Goal: Information Seeking & Learning: Learn about a topic

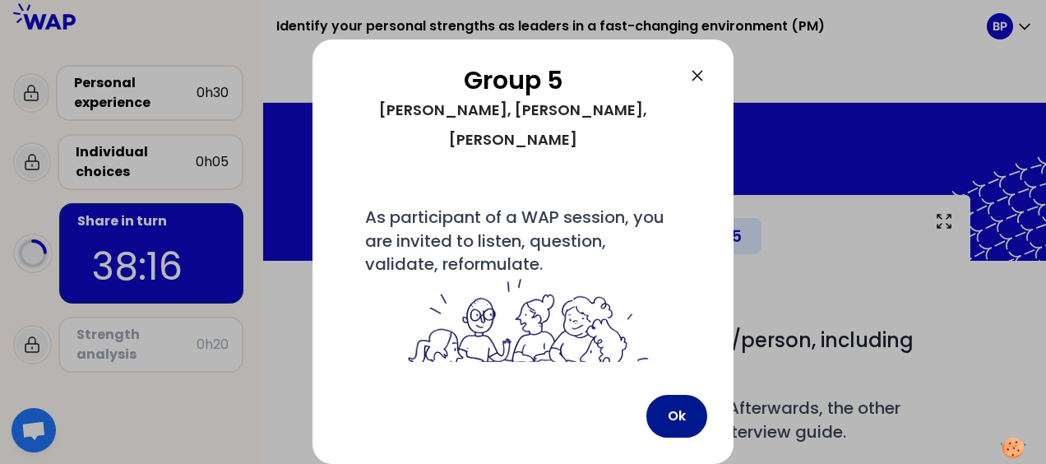
click at [679, 415] on button "Ok" at bounding box center [676, 416] width 61 height 43
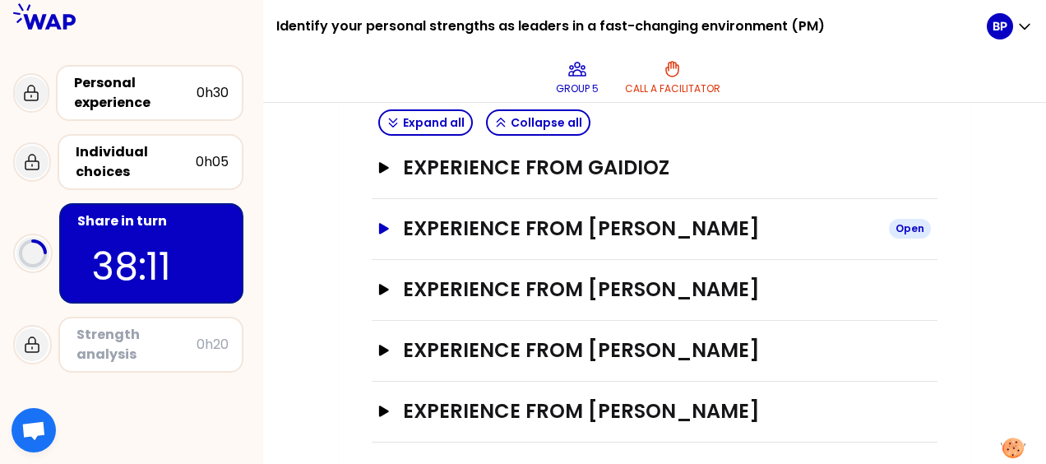
scroll to position [410, 0]
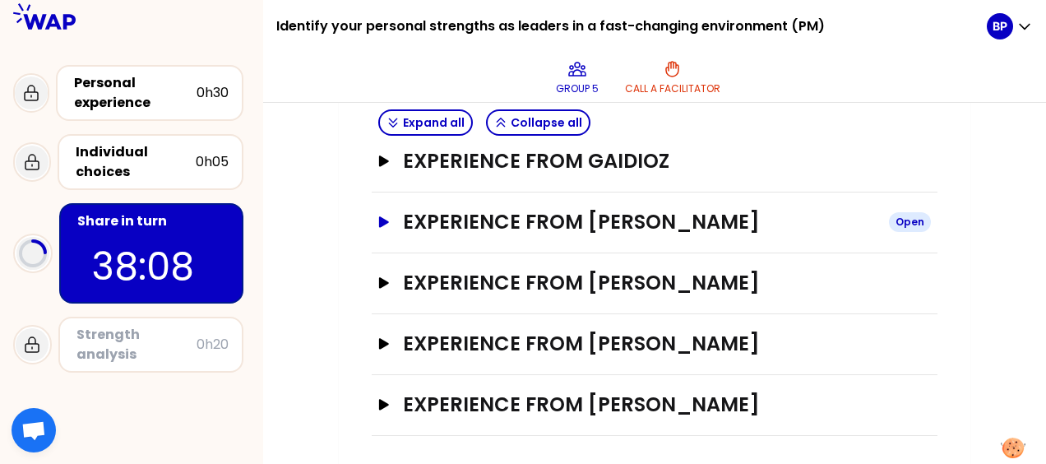
click at [469, 222] on h3 "Experience from [PERSON_NAME]" at bounding box center [639, 222] width 473 height 26
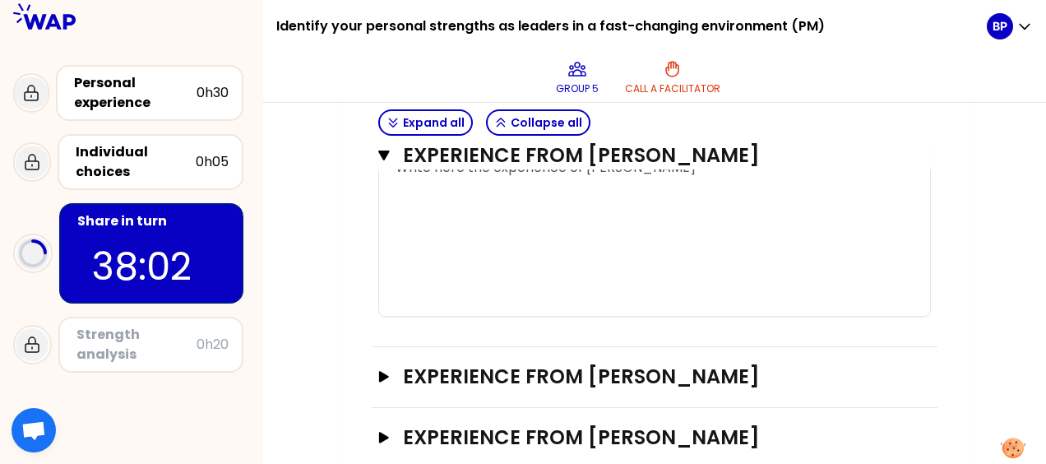
scroll to position [1232, 0]
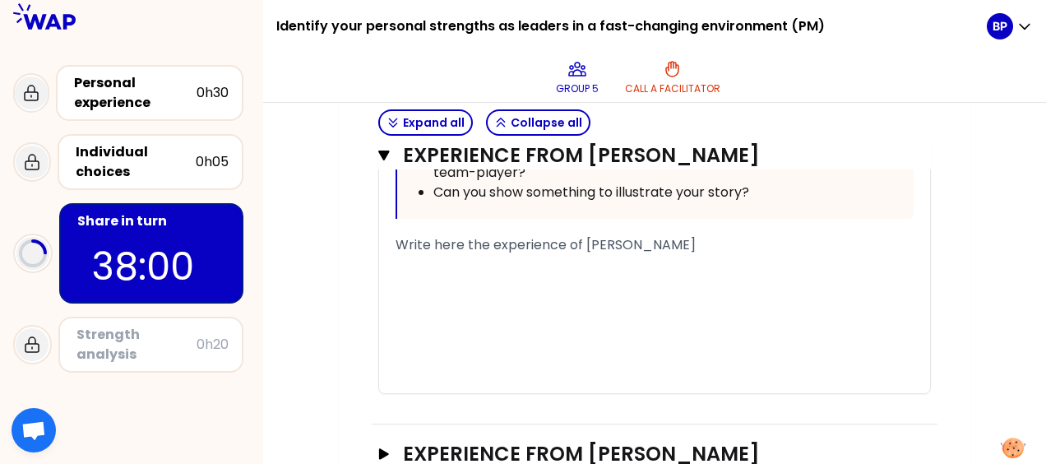
click at [415, 267] on div "﻿" at bounding box center [655, 265] width 518 height 20
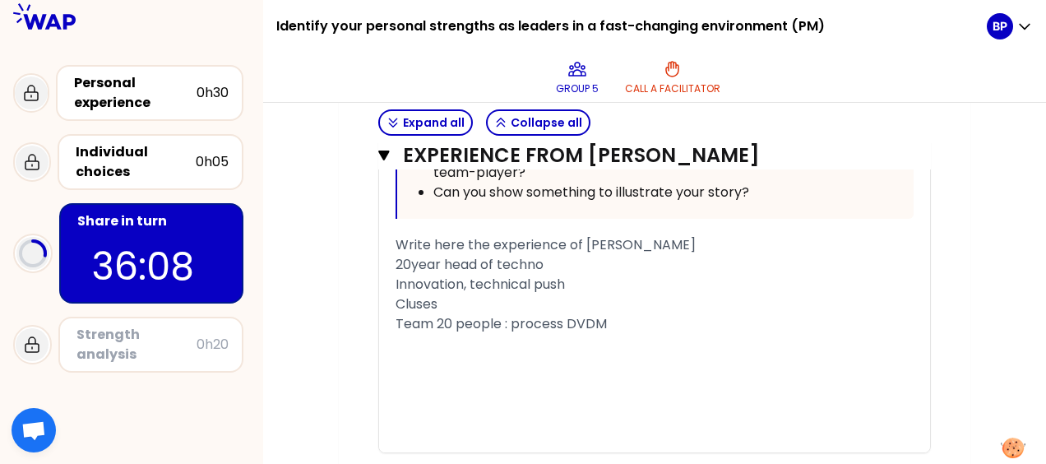
click at [510, 317] on span "Team 20 people : process DVDM" at bounding box center [501, 323] width 211 height 19
click at [697, 322] on div "Team 20 people : introduction process DVDM" at bounding box center [655, 324] width 518 height 20
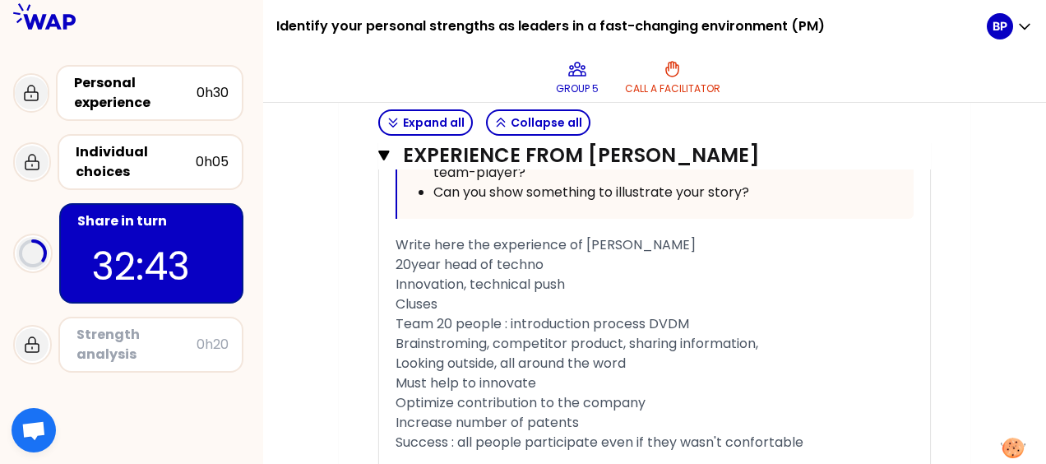
scroll to position [1408, 0]
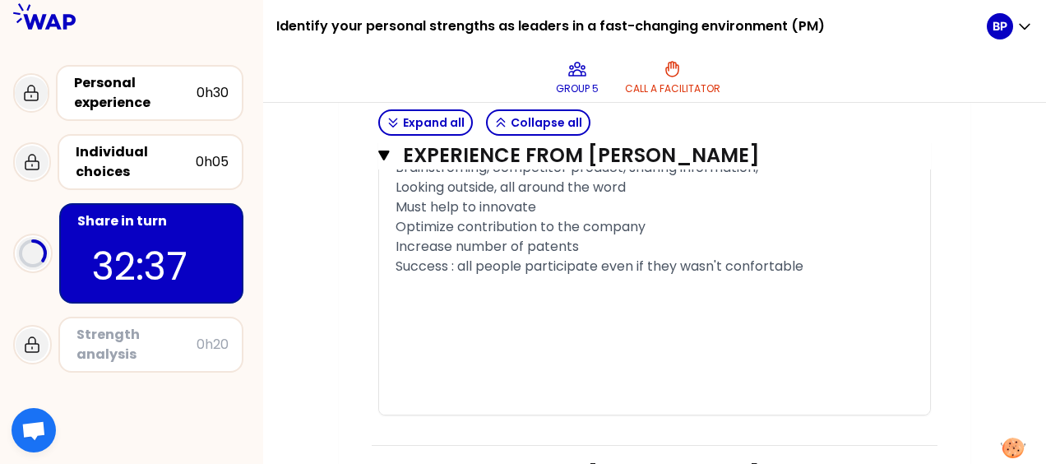
click at [451, 265] on span "Success : all people participate even if they wasn't confortable" at bounding box center [600, 266] width 408 height 19
click at [410, 296] on div "﻿" at bounding box center [655, 306] width 518 height 20
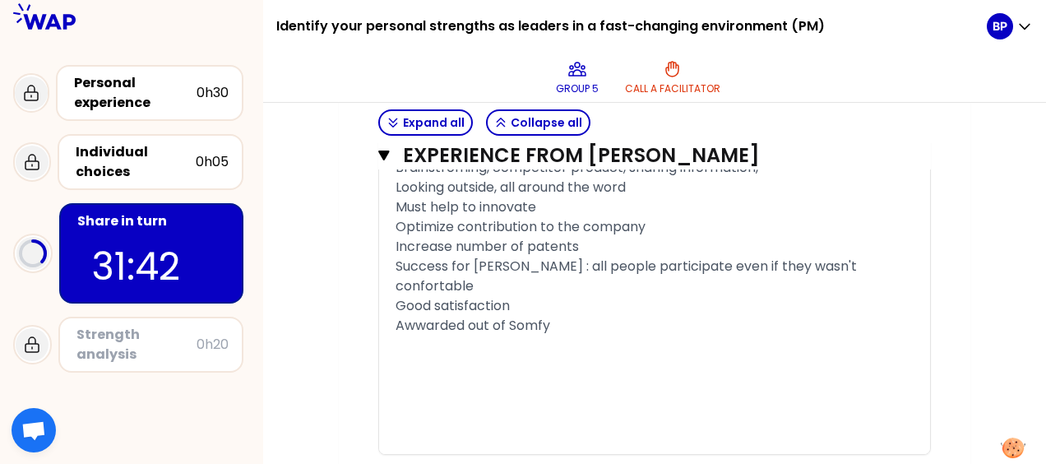
click at [419, 316] on span "Awwarded out of Somfy" at bounding box center [473, 325] width 155 height 19
click at [553, 316] on div "Awarded out of Somfy" at bounding box center [655, 326] width 518 height 20
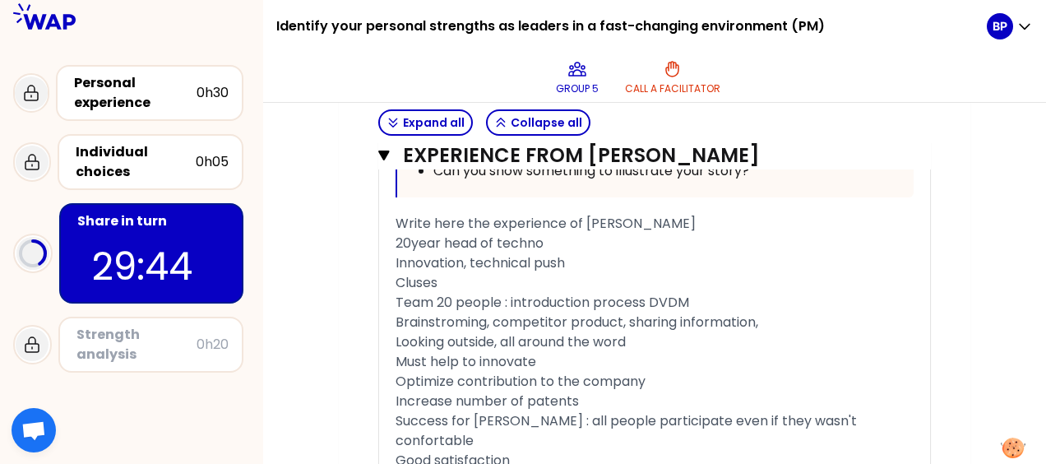
scroll to position [1244, 0]
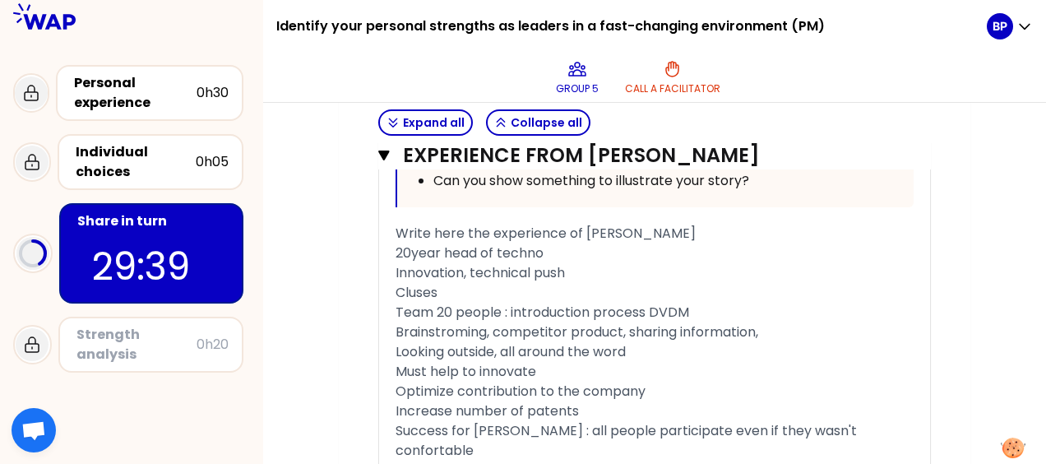
click at [440, 248] on span "20year head of techno" at bounding box center [470, 252] width 148 height 19
click at [410, 249] on span "20years head of techno" at bounding box center [473, 252] width 155 height 19
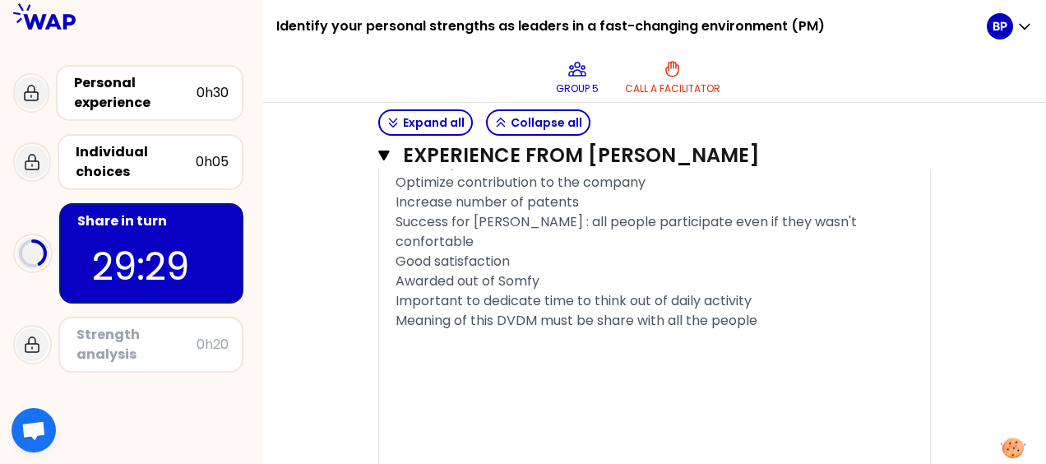
scroll to position [1490, 0]
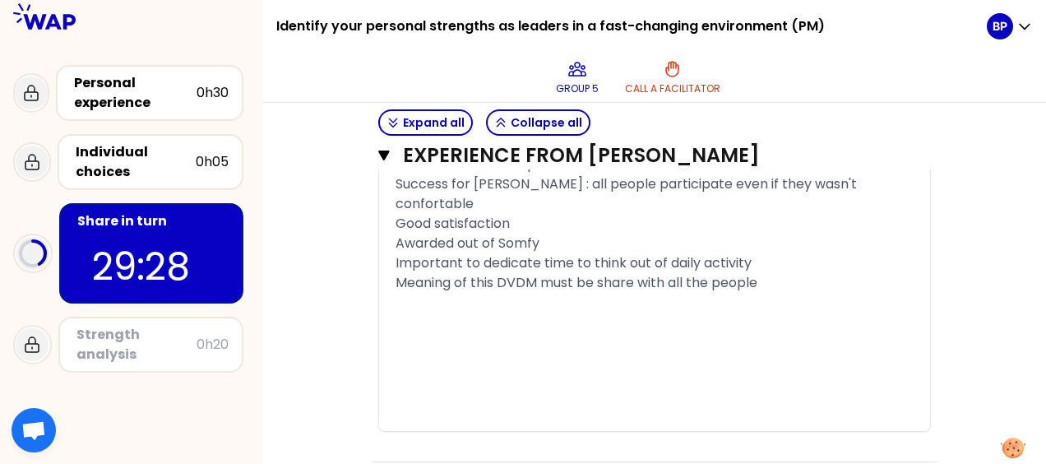
click at [769, 273] on div "Meaning of this DVDM must be share with all the people" at bounding box center [655, 283] width 518 height 20
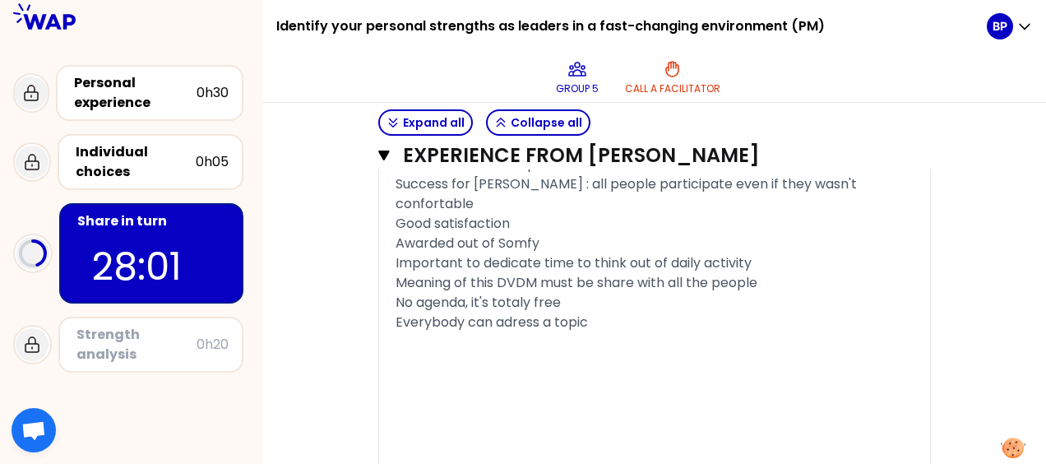
click at [599, 313] on div "Everybody can adress a topic" at bounding box center [655, 323] width 518 height 20
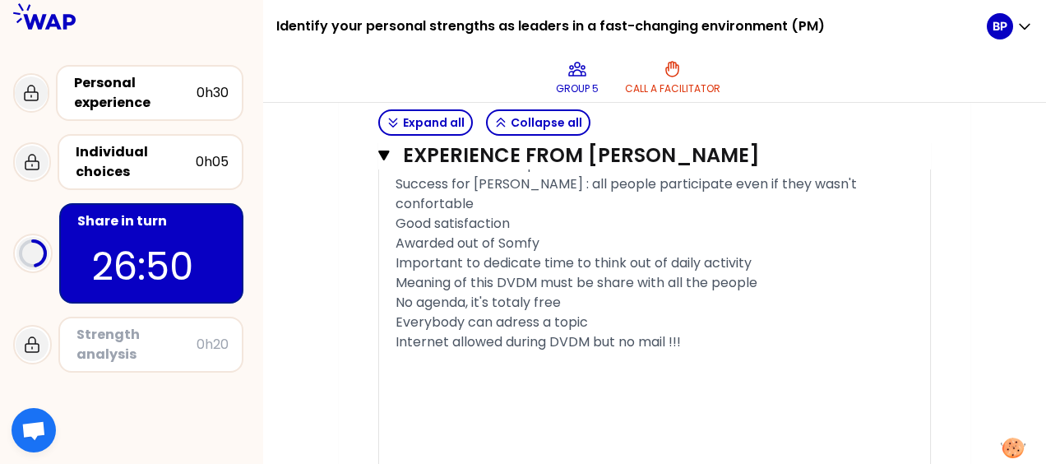
click at [576, 293] on div "No agenda, it's totaly free" at bounding box center [655, 303] width 518 height 20
click at [692, 332] on div "Internet allowed during DVDM but no mail !!!" at bounding box center [655, 342] width 518 height 20
click at [467, 352] on span "Very good participation" at bounding box center [473, 361] width 154 height 19
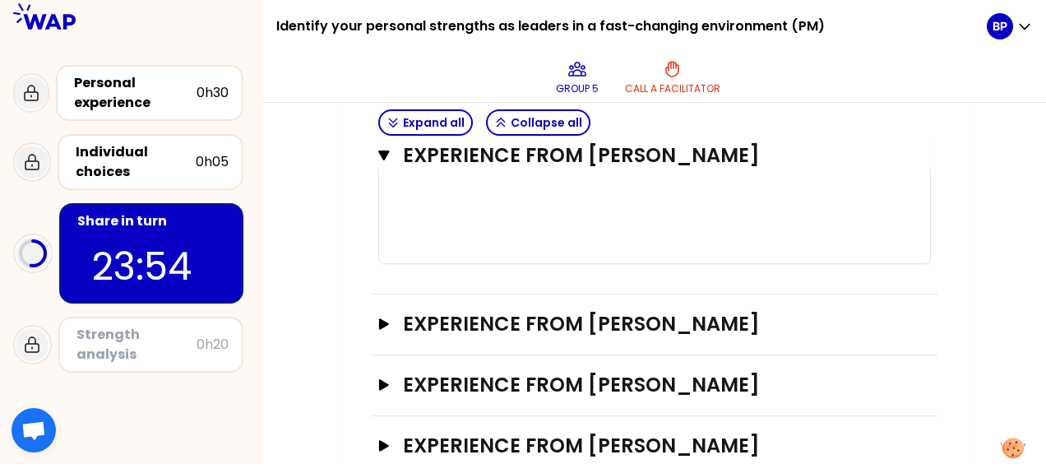
scroll to position [1758, 0]
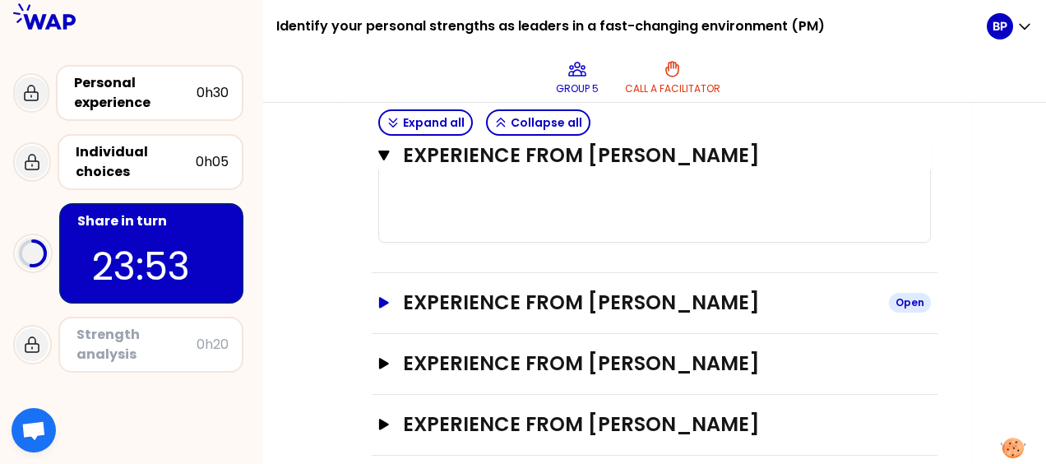
click at [419, 290] on h3 "Experience from [PERSON_NAME]" at bounding box center [639, 303] width 473 height 26
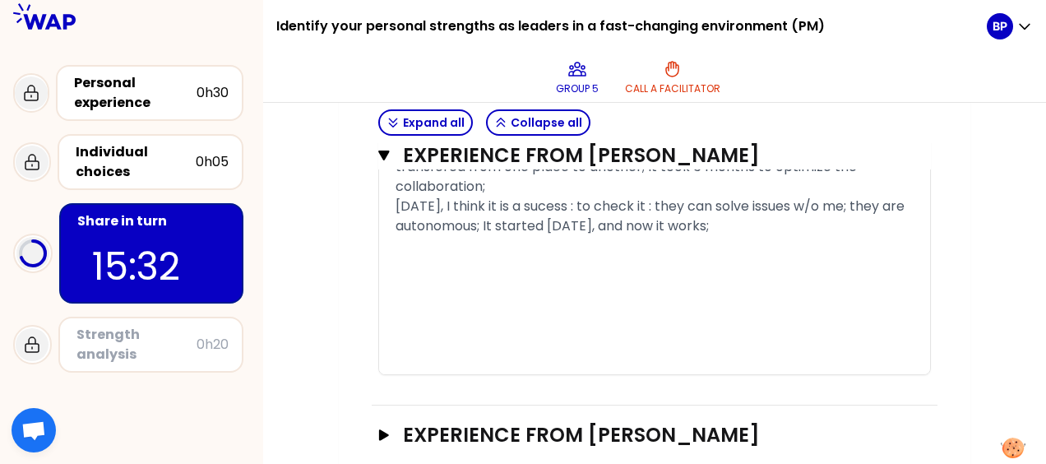
scroll to position [2775, 0]
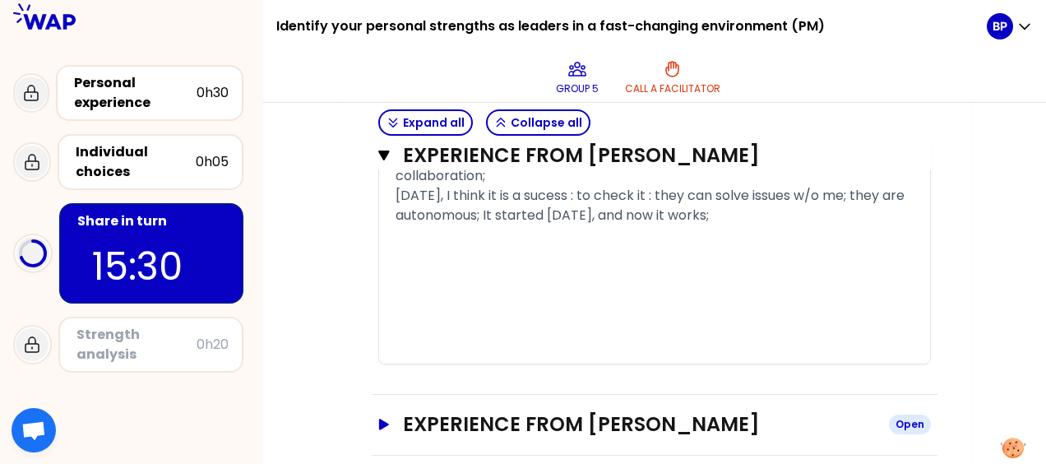
click at [413, 411] on h3 "Experience from [PERSON_NAME]" at bounding box center [639, 424] width 473 height 26
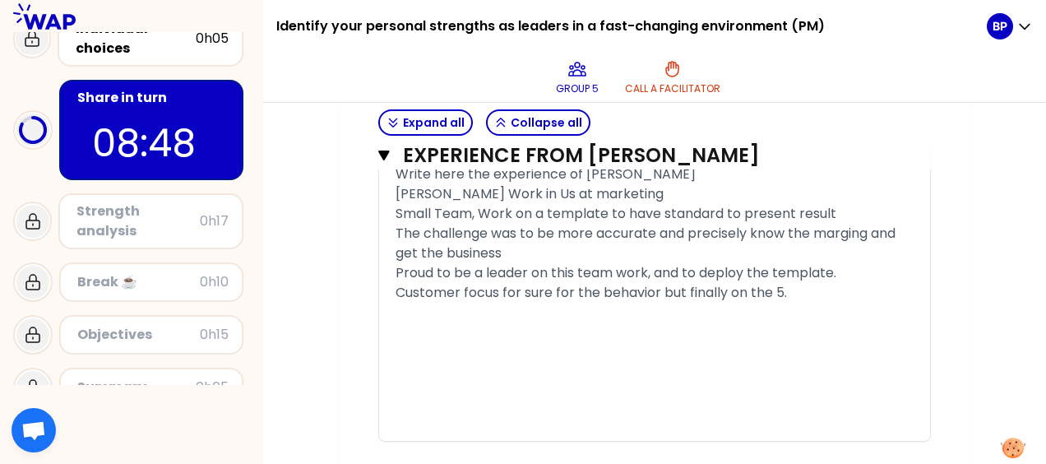
scroll to position [3887, 0]
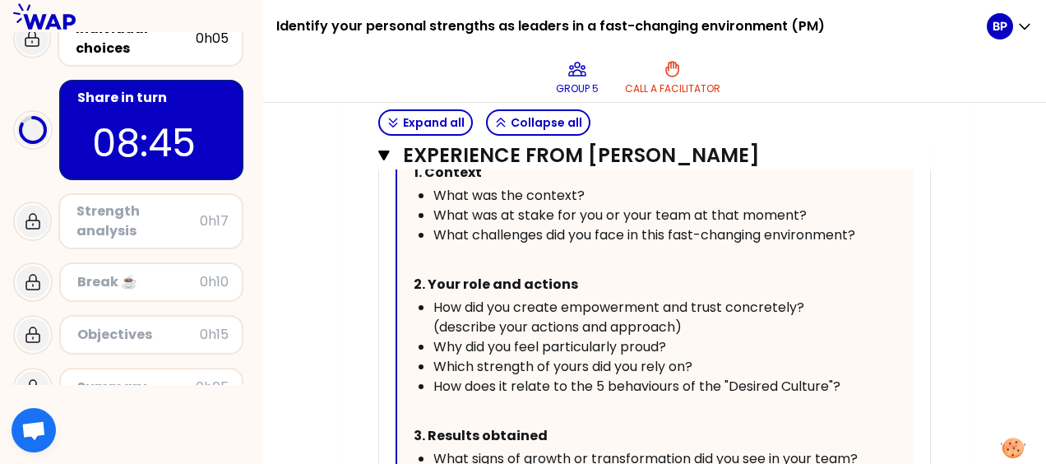
scroll to position [4879, 0]
